Goal: Task Accomplishment & Management: Use online tool/utility

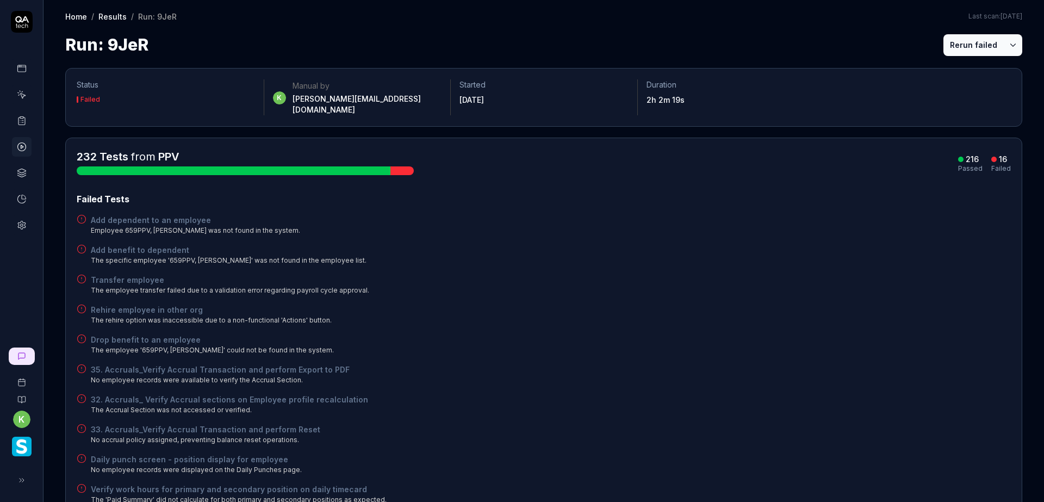
click at [24, 123] on icon at bounding box center [22, 121] width 10 height 10
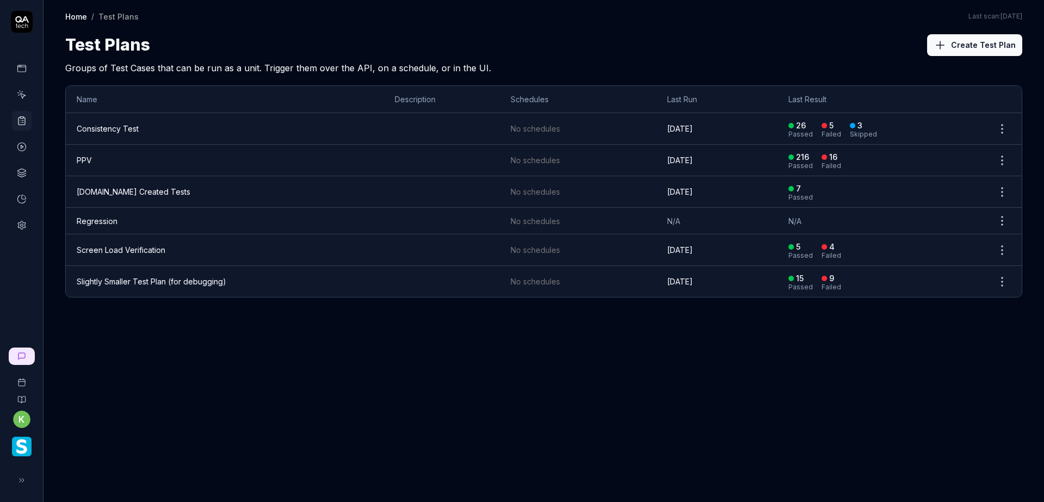
click at [91, 157] on link "PPV" at bounding box center [84, 160] width 15 height 9
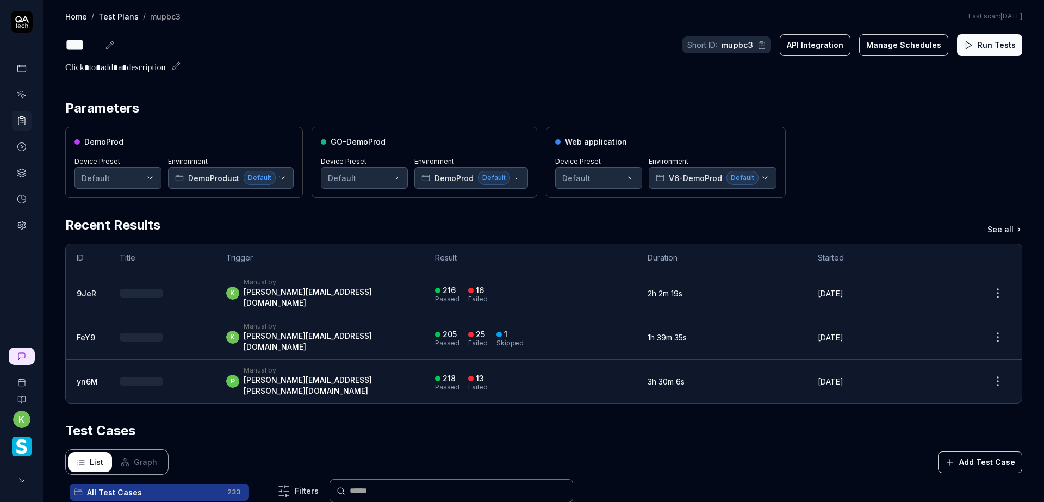
click at [974, 45] on button "Run Tests" at bounding box center [989, 45] width 65 height 22
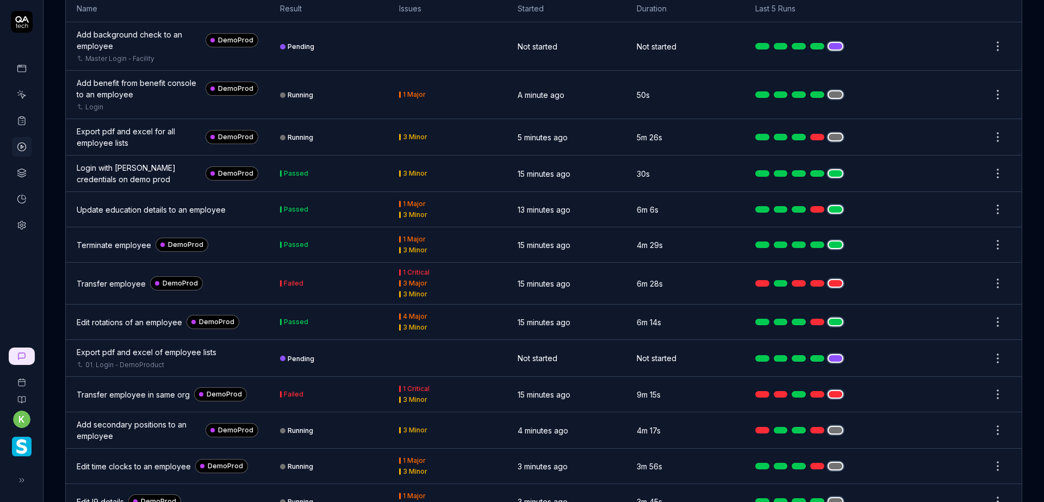
scroll to position [544, 0]
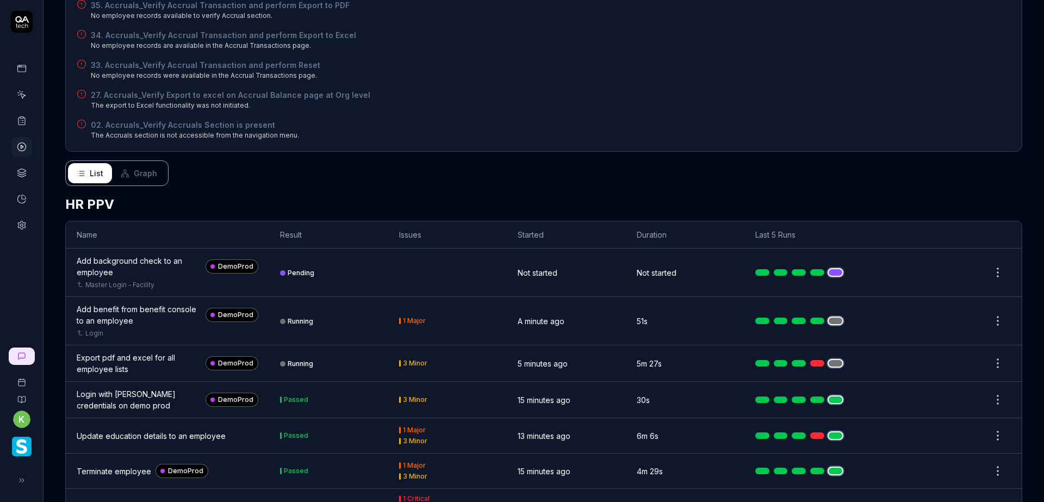
click at [143, 171] on button "Graph" at bounding box center [139, 173] width 54 height 20
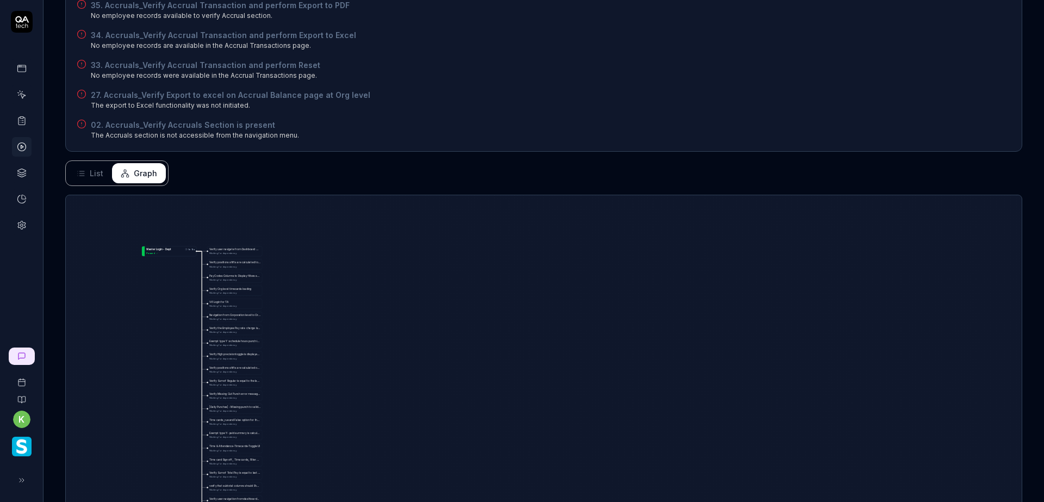
drag, startPoint x: 466, startPoint y: 386, endPoint x: 588, endPoint y: 147, distance: 267.5
click at [578, 182] on div "Status Running k Manual by [PERSON_NAME][EMAIL_ADDRESS][DOMAIN_NAME] Started 15…" at bounding box center [544, 65] width 1001 height 1105
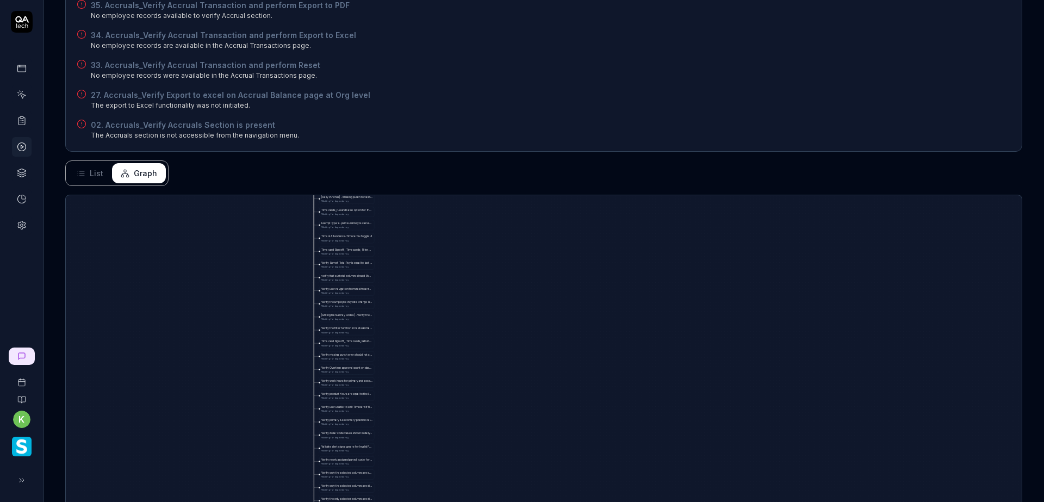
drag, startPoint x: 540, startPoint y: 387, endPoint x: 613, endPoint y: 47, distance: 347.7
click at [612, 61] on div "Status Running k Manual by [PERSON_NAME][EMAIL_ADDRESS][DOMAIN_NAME] Started 15…" at bounding box center [544, 65] width 1001 height 1105
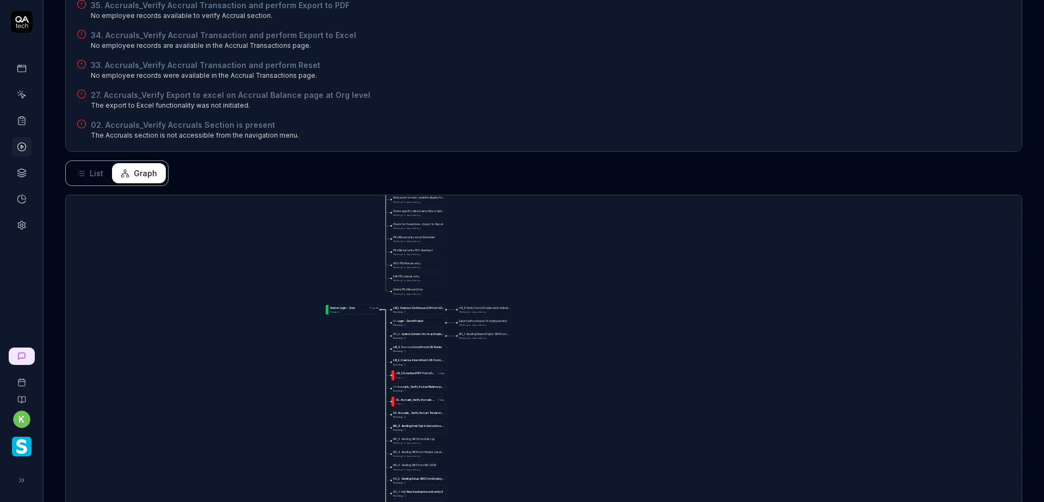
drag, startPoint x: 598, startPoint y: 348, endPoint x: 621, endPoint y: 95, distance: 254.0
click at [625, 129] on div "Status Running k Manual by [PERSON_NAME][EMAIL_ADDRESS][DOMAIN_NAME] Started 15…" at bounding box center [544, 65] width 1001 height 1105
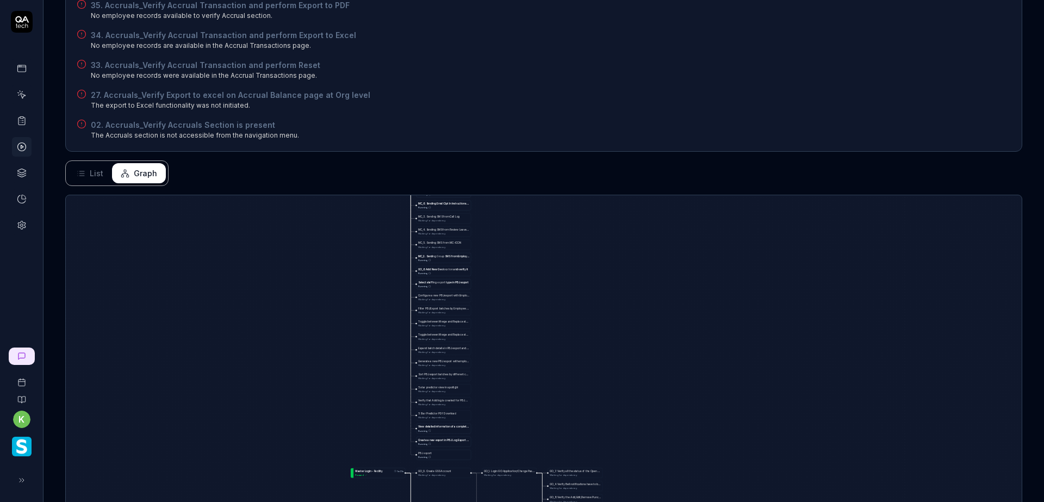
drag, startPoint x: 679, startPoint y: 404, endPoint x: 523, endPoint y: 165, distance: 285.2
click at [524, 169] on div "Status Running k Manual by [PERSON_NAME][EMAIL_ADDRESS][DOMAIN_NAME] Started 15…" at bounding box center [544, 65] width 1001 height 1105
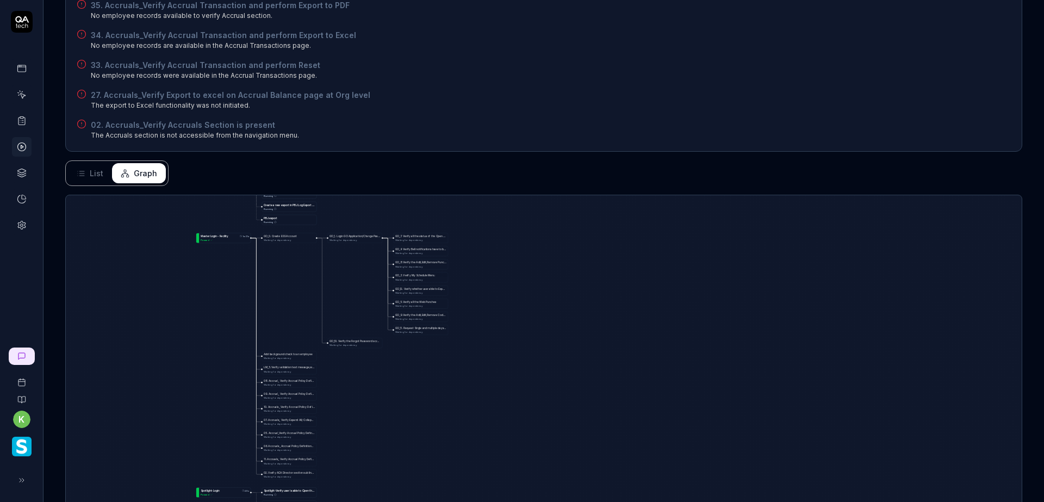
click at [612, 350] on div "A d d b a c k g r o u n d c h e c k t o a n e m p l o y e e Waiting for depende…" at bounding box center [544, 395] width 956 height 400
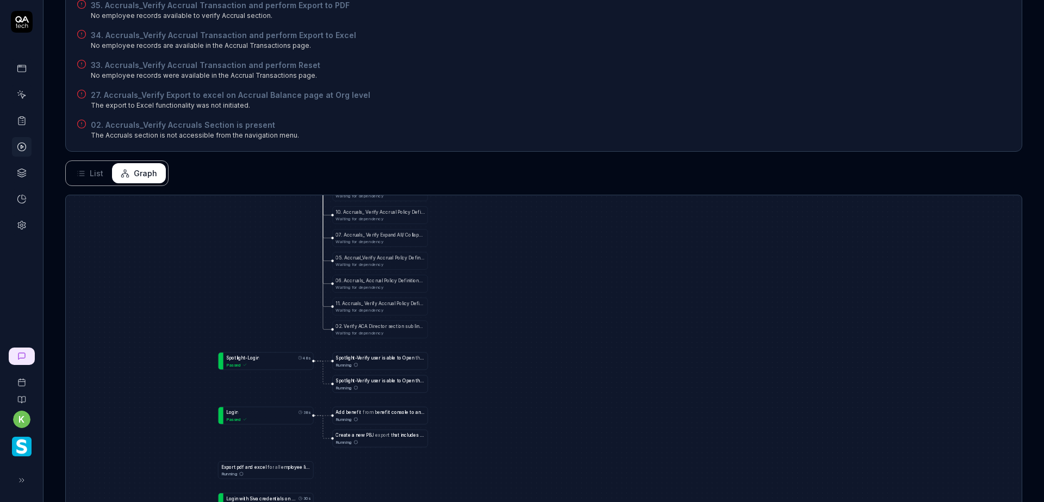
drag, startPoint x: 265, startPoint y: 337, endPoint x: 287, endPoint y: 240, distance: 98.6
click at [287, 240] on div "A d d b a c k g r o u n d c h e c k t o a n e m p l o y e e Waiting for depende…" at bounding box center [544, 395] width 956 height 400
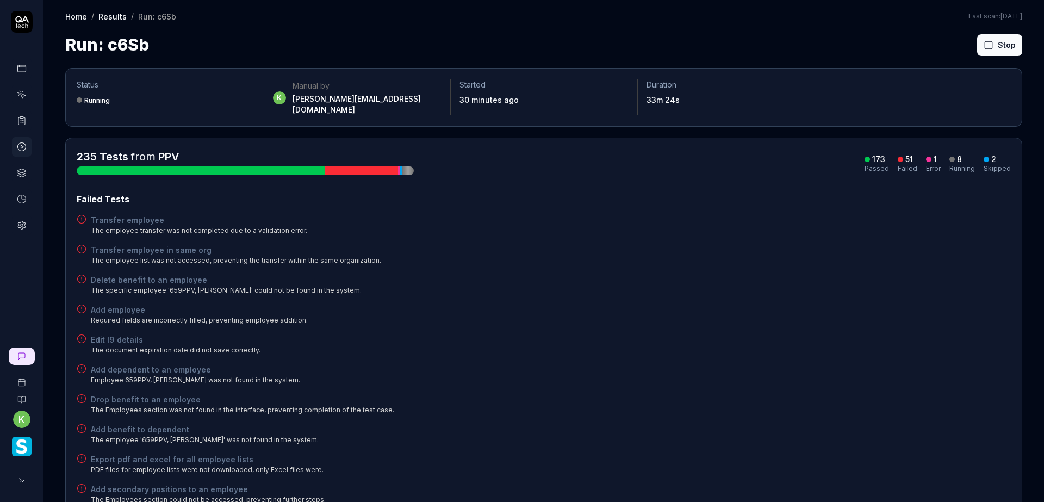
click at [648, 274] on div "Delete benefit to an employee The specific employee '659PPV, Srikanth' could no…" at bounding box center [544, 284] width 934 height 21
click at [969, 41] on button "Rerun failed" at bounding box center [974, 45] width 60 height 22
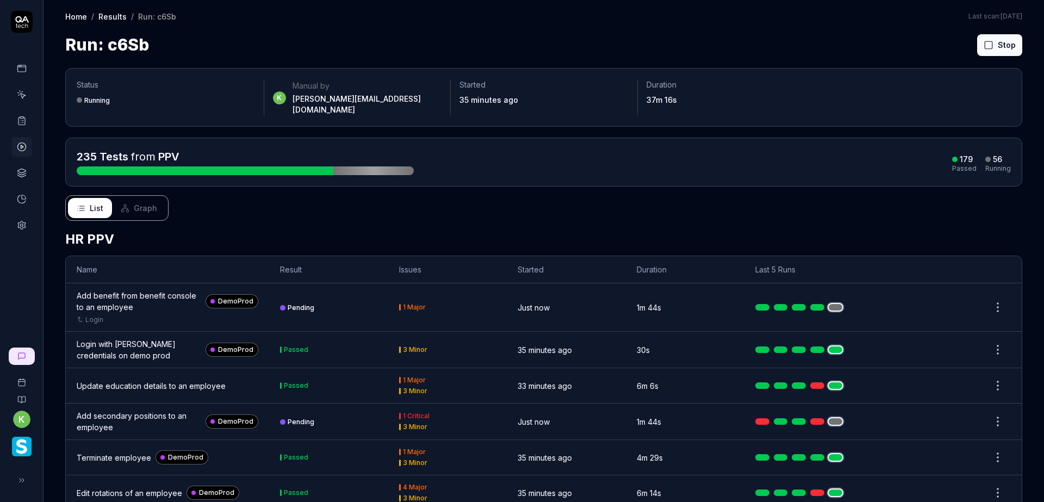
click at [742, 230] on h2 "HR PPV" at bounding box center [543, 240] width 957 height 20
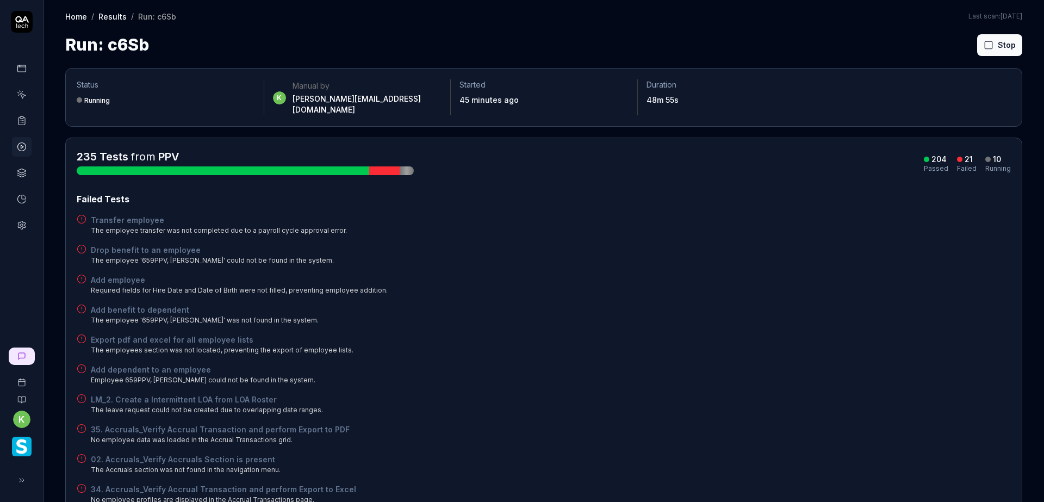
drag, startPoint x: 694, startPoint y: 274, endPoint x: 700, endPoint y: 265, distance: 10.6
click at [695, 274] on div "Add employee Required fields for Hire Date and Date of Birth were not filled, p…" at bounding box center [544, 284] width 934 height 21
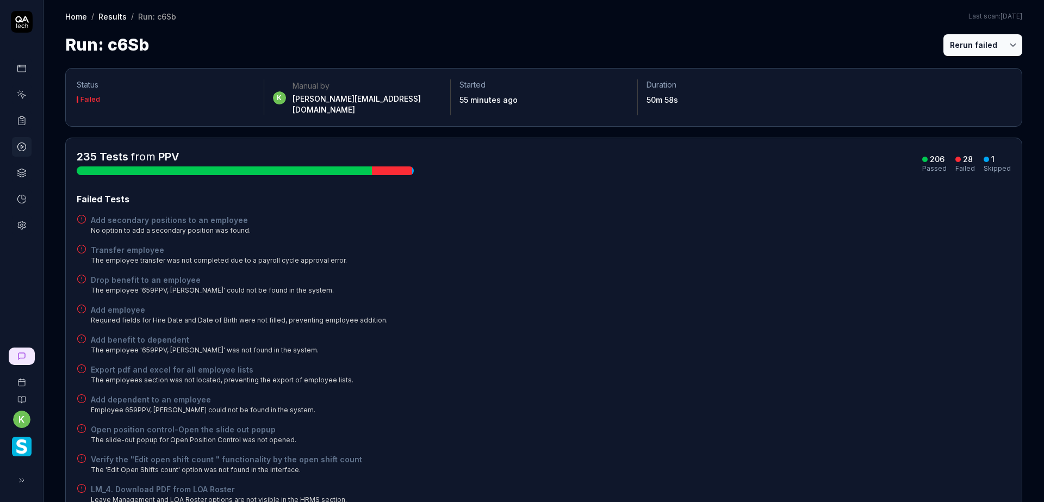
click at [944, 44] on button "Rerun failed" at bounding box center [974, 45] width 60 height 22
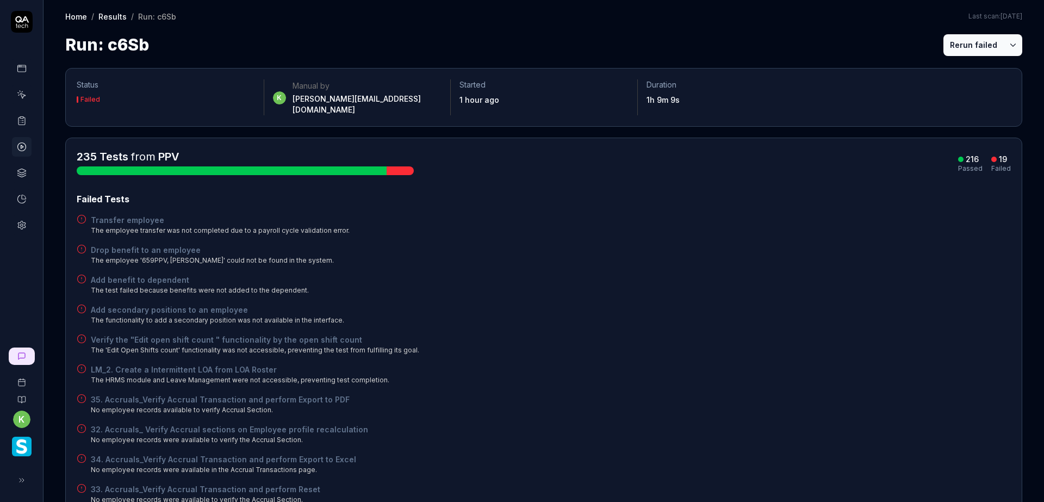
click at [822, 46] on div "Run: c6Sb Rerun failed" at bounding box center [543, 45] width 957 height 24
click at [956, 46] on button "Rerun failed" at bounding box center [974, 45] width 60 height 22
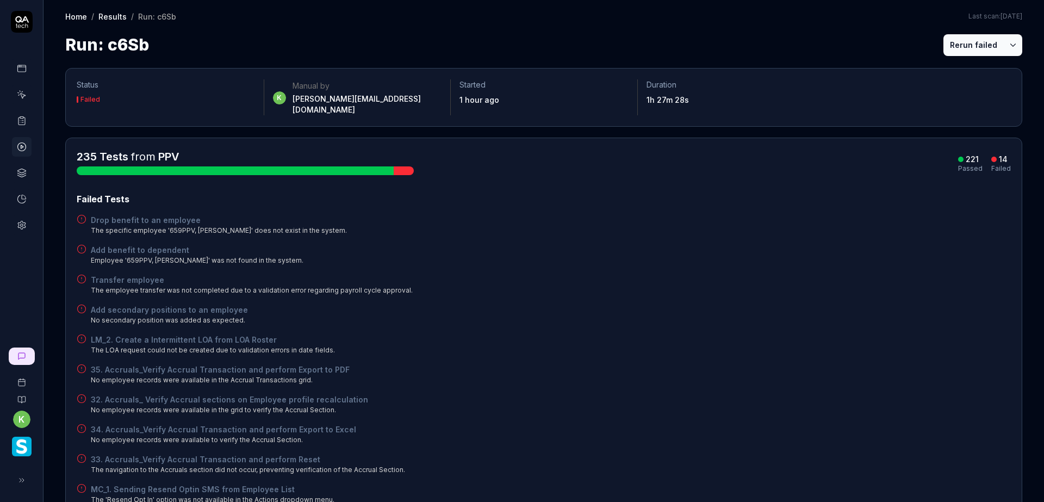
click at [964, 44] on button "Rerun failed" at bounding box center [974, 45] width 60 height 22
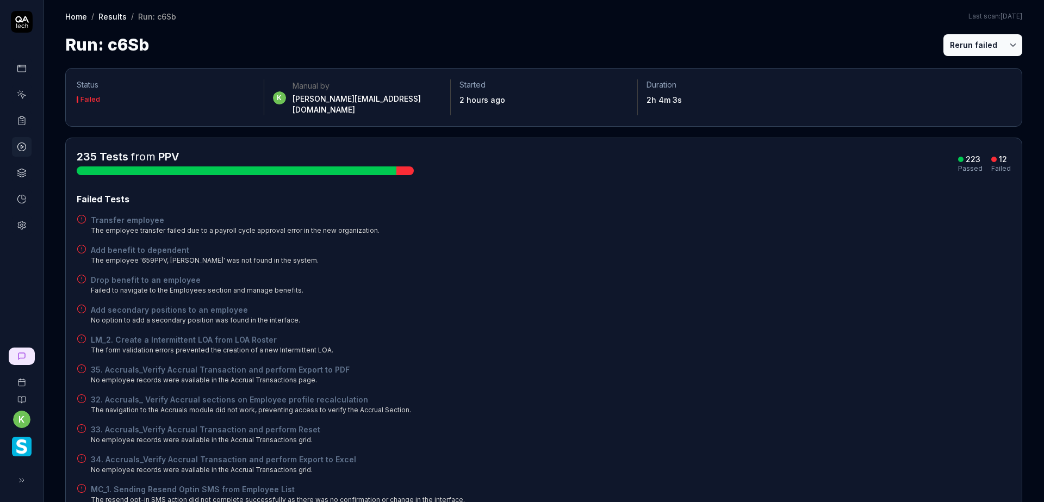
click at [724, 23] on div "Home / Results / Run: c6Sb Home / Results / Run: c6Sb Last scan: Jun 5 2025 Run…" at bounding box center [544, 28] width 1001 height 57
